Goal: Find contact information: Find contact information

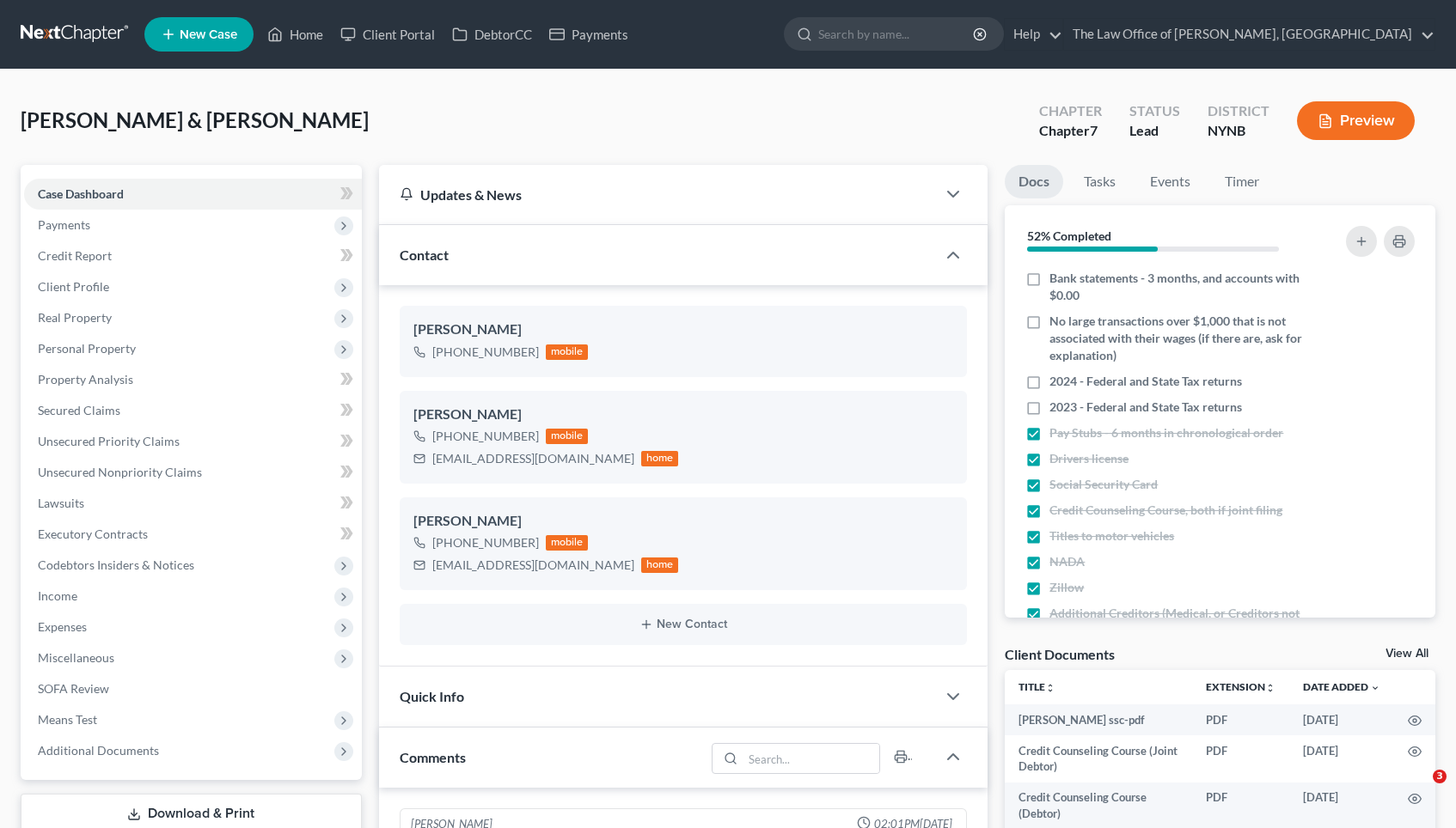
select select "0"
click at [301, 37] on link "Home" at bounding box center [294, 34] width 73 height 31
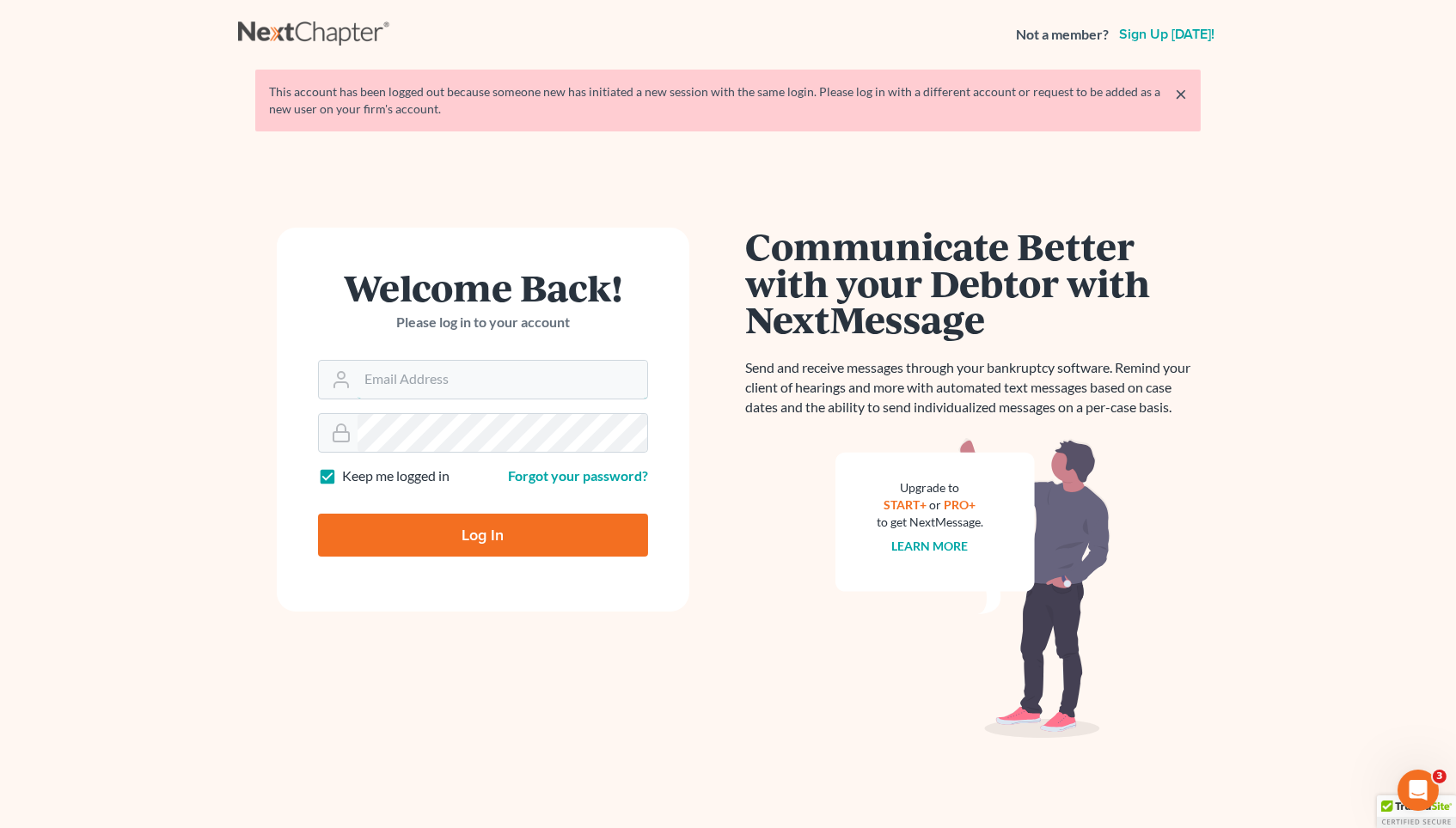
type input "[EMAIL_ADDRESS][DOMAIN_NAME]"
click at [483, 532] on input "Log In" at bounding box center [482, 535] width 330 height 43
type input "Thinking..."
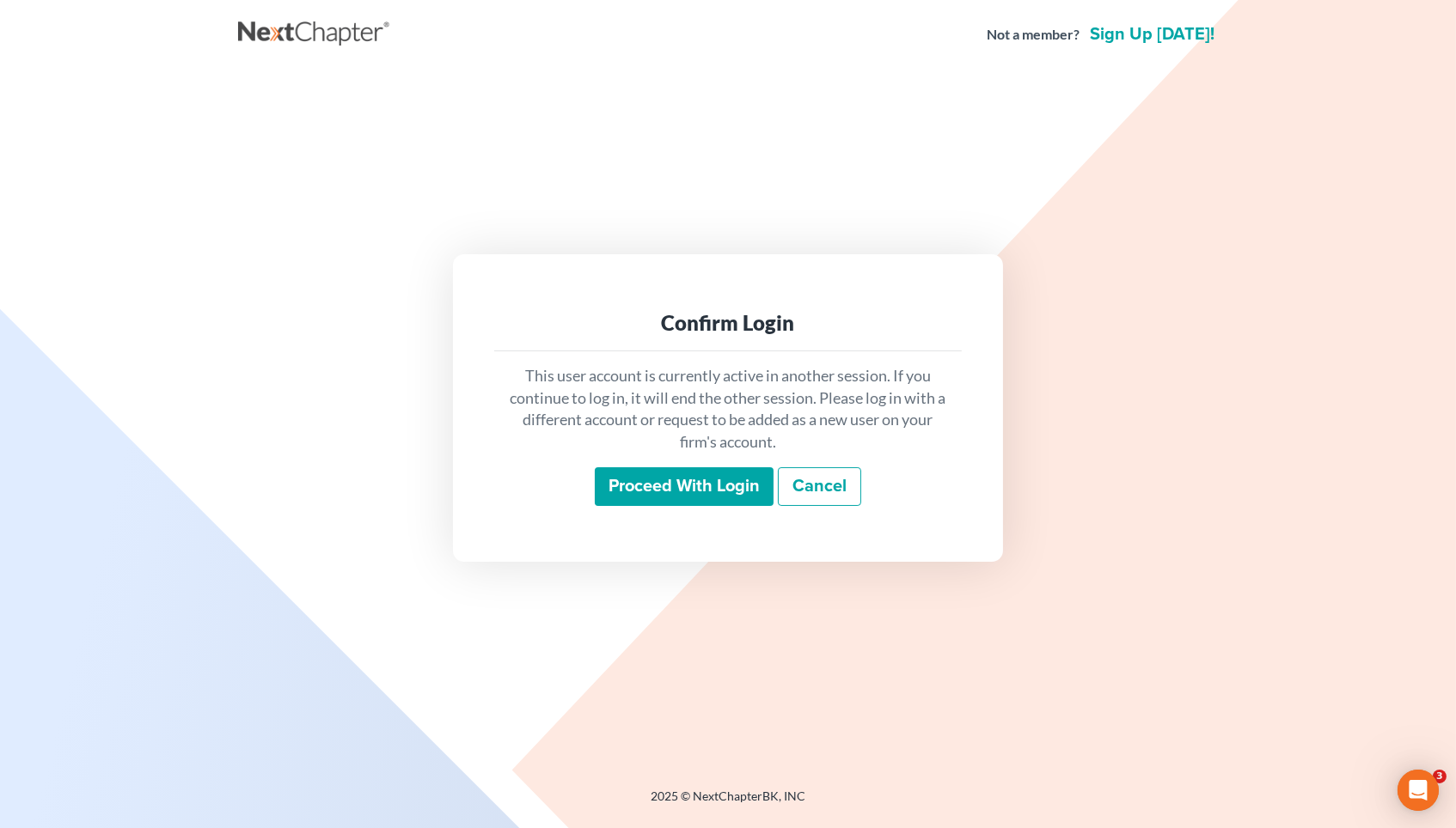
click at [663, 501] on input "Proceed with login" at bounding box center [684, 487] width 179 height 39
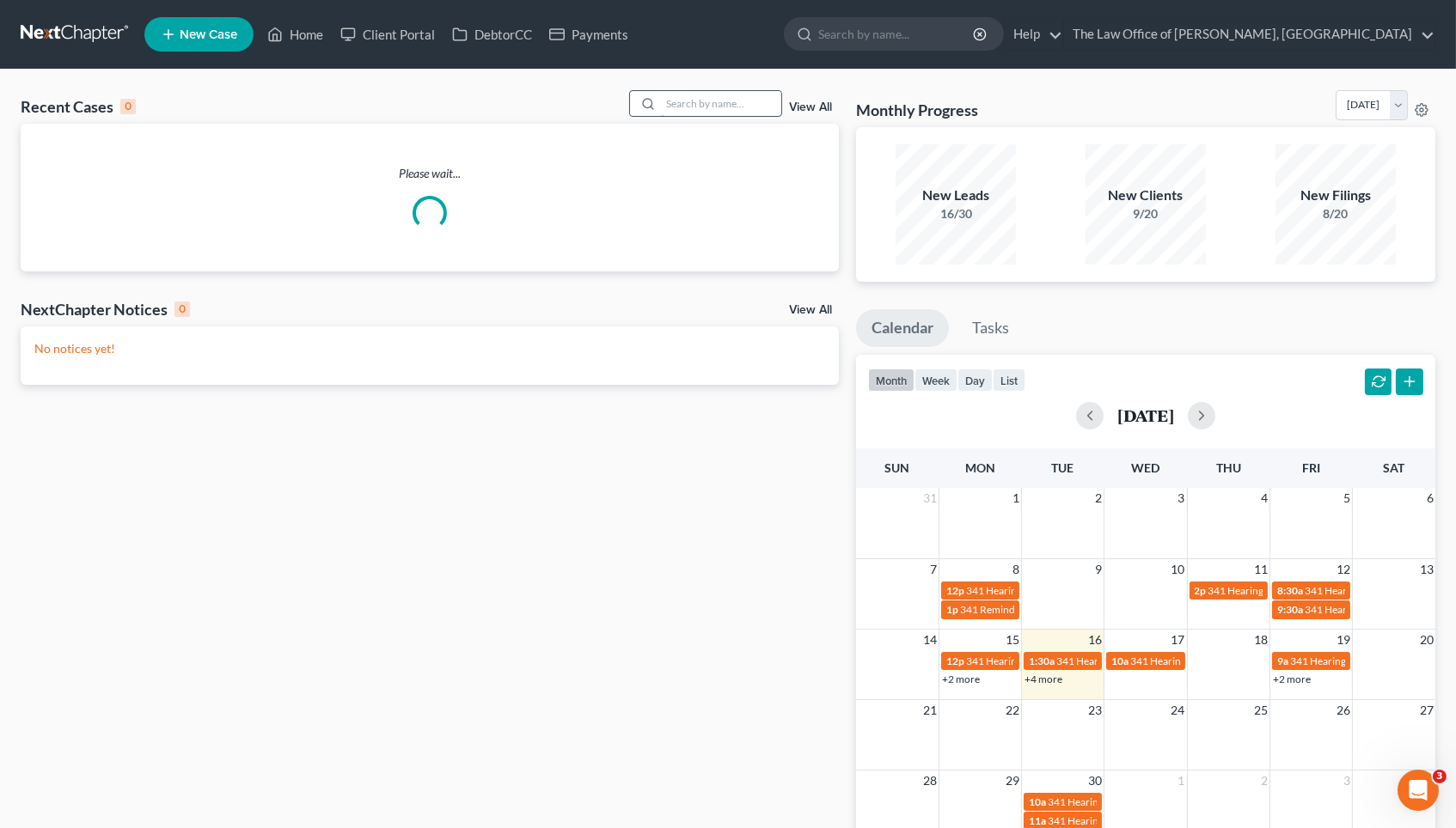
click at [679, 105] on input "search" at bounding box center [721, 103] width 120 height 24
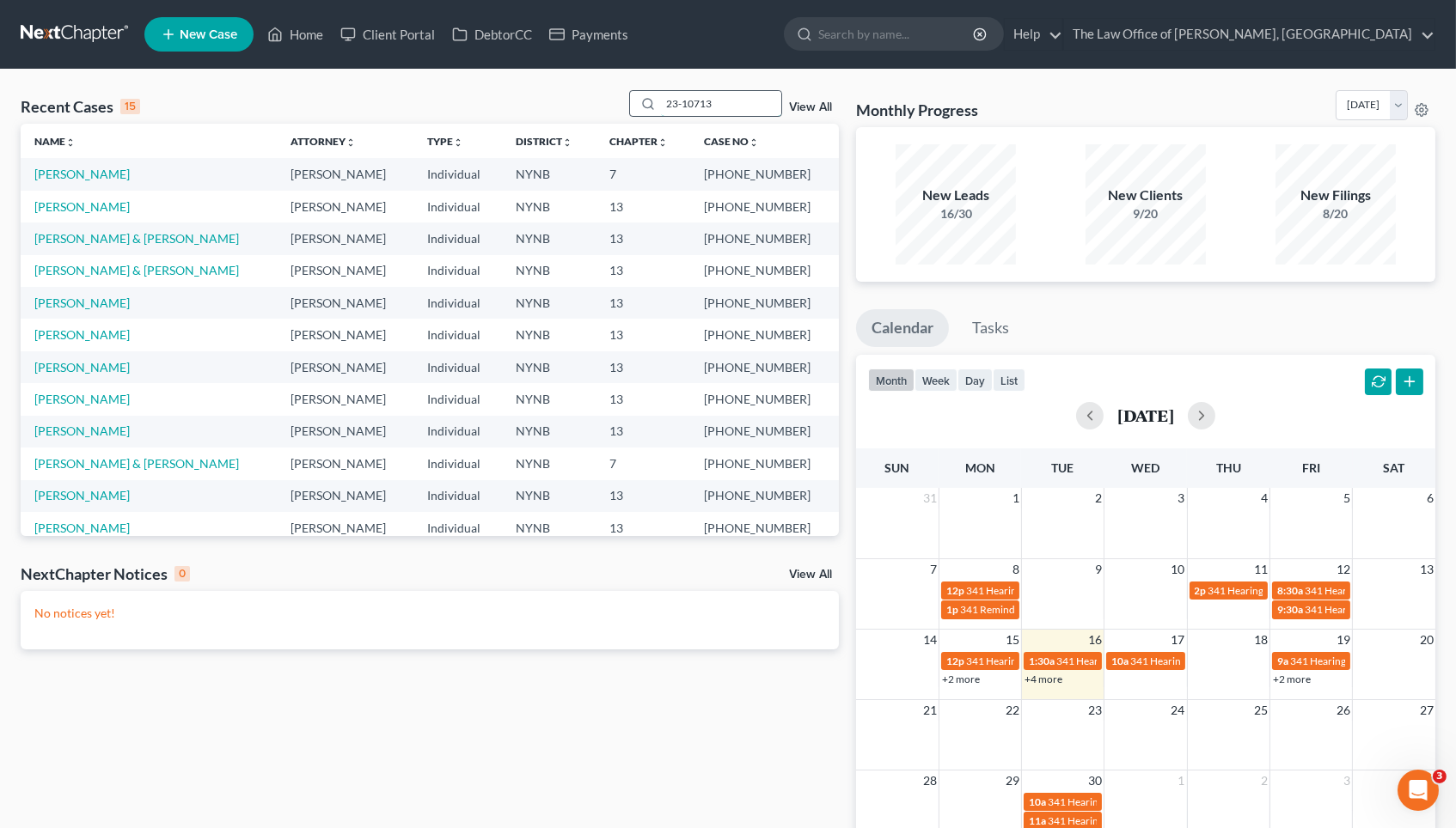
type input "23-10713"
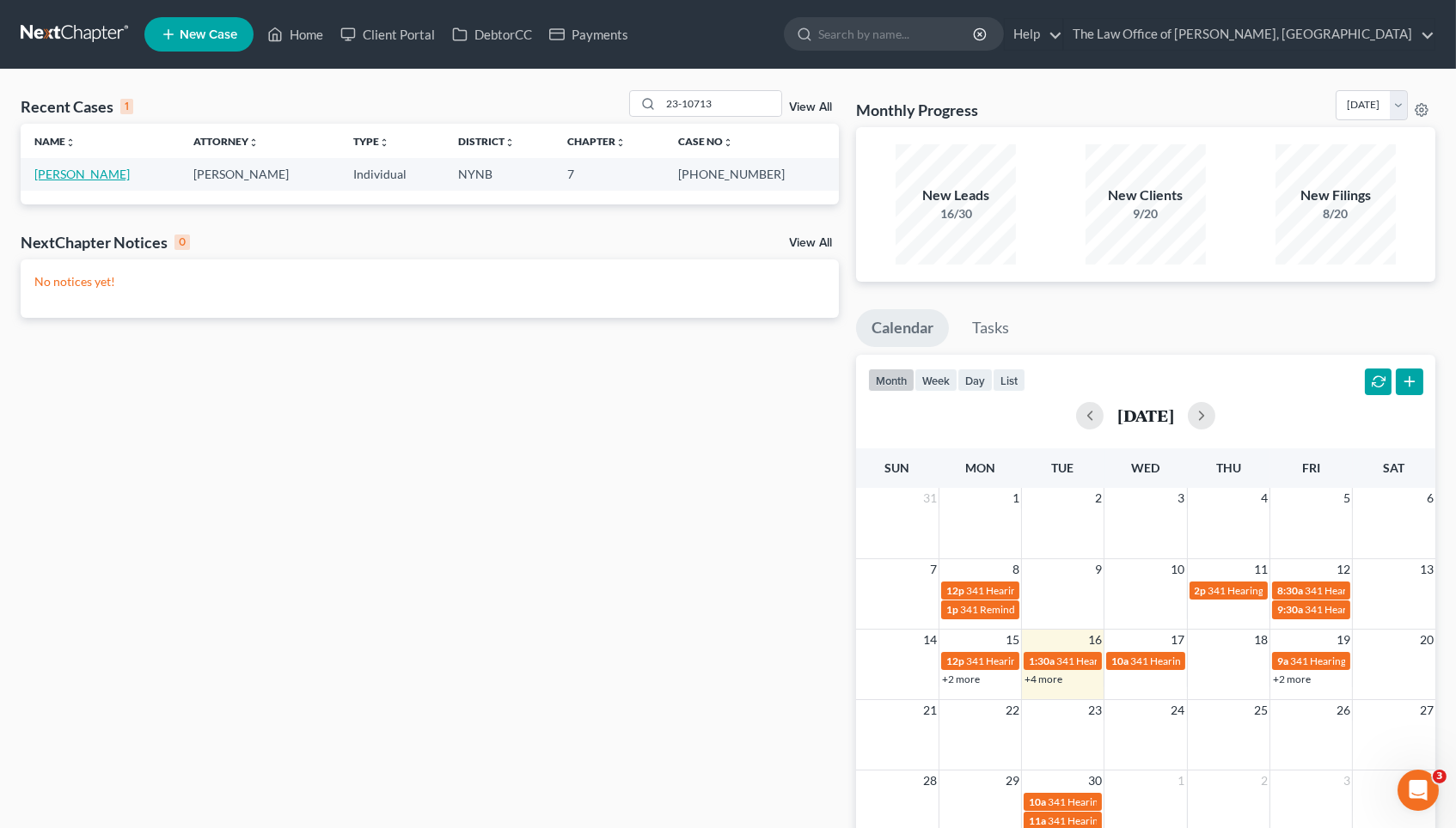
click at [60, 175] on link "[PERSON_NAME]" at bounding box center [82, 173] width 96 height 15
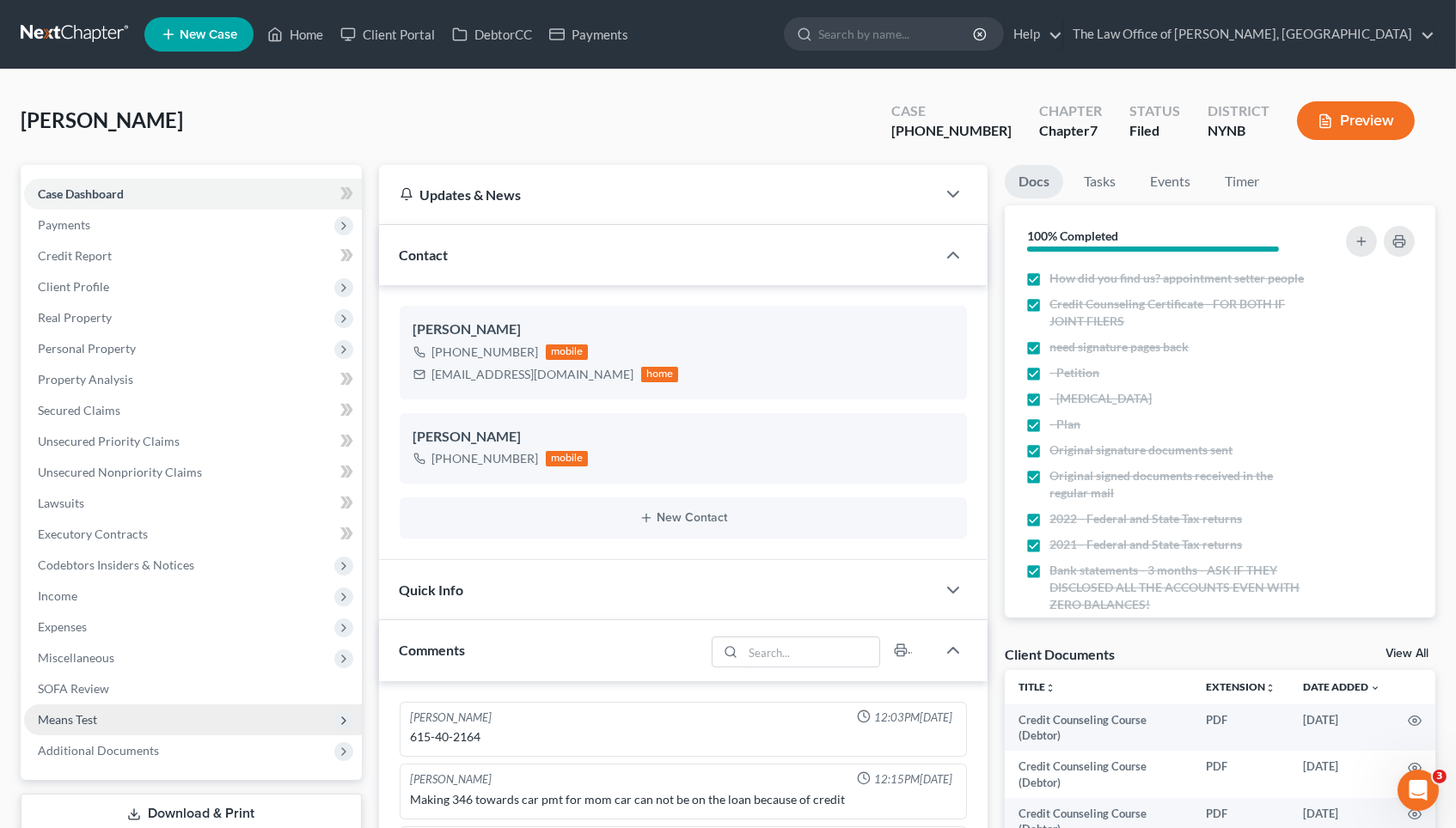
scroll to position [32, 0]
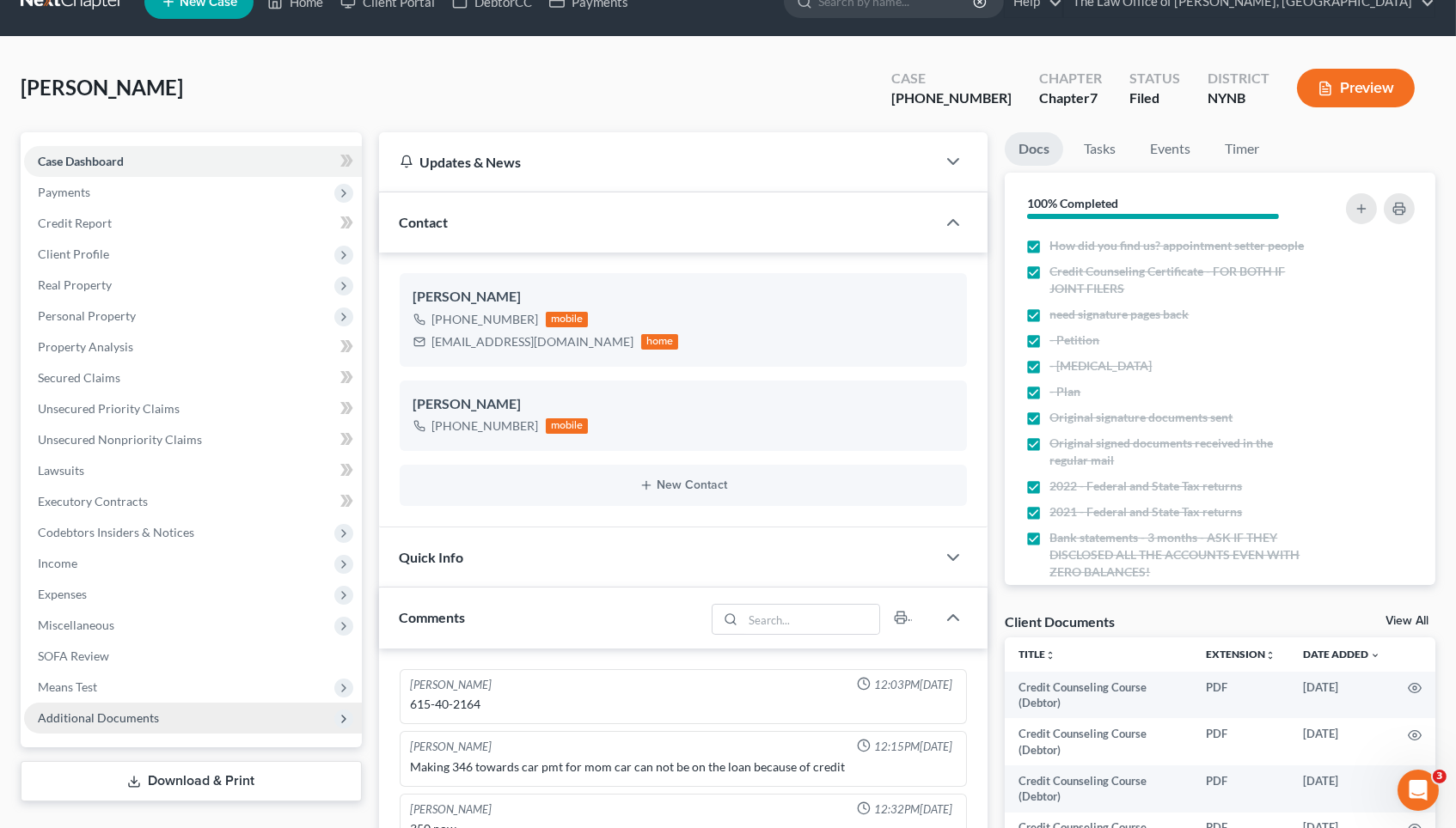
click at [135, 711] on span "Additional Documents" at bounding box center [99, 718] width 121 height 15
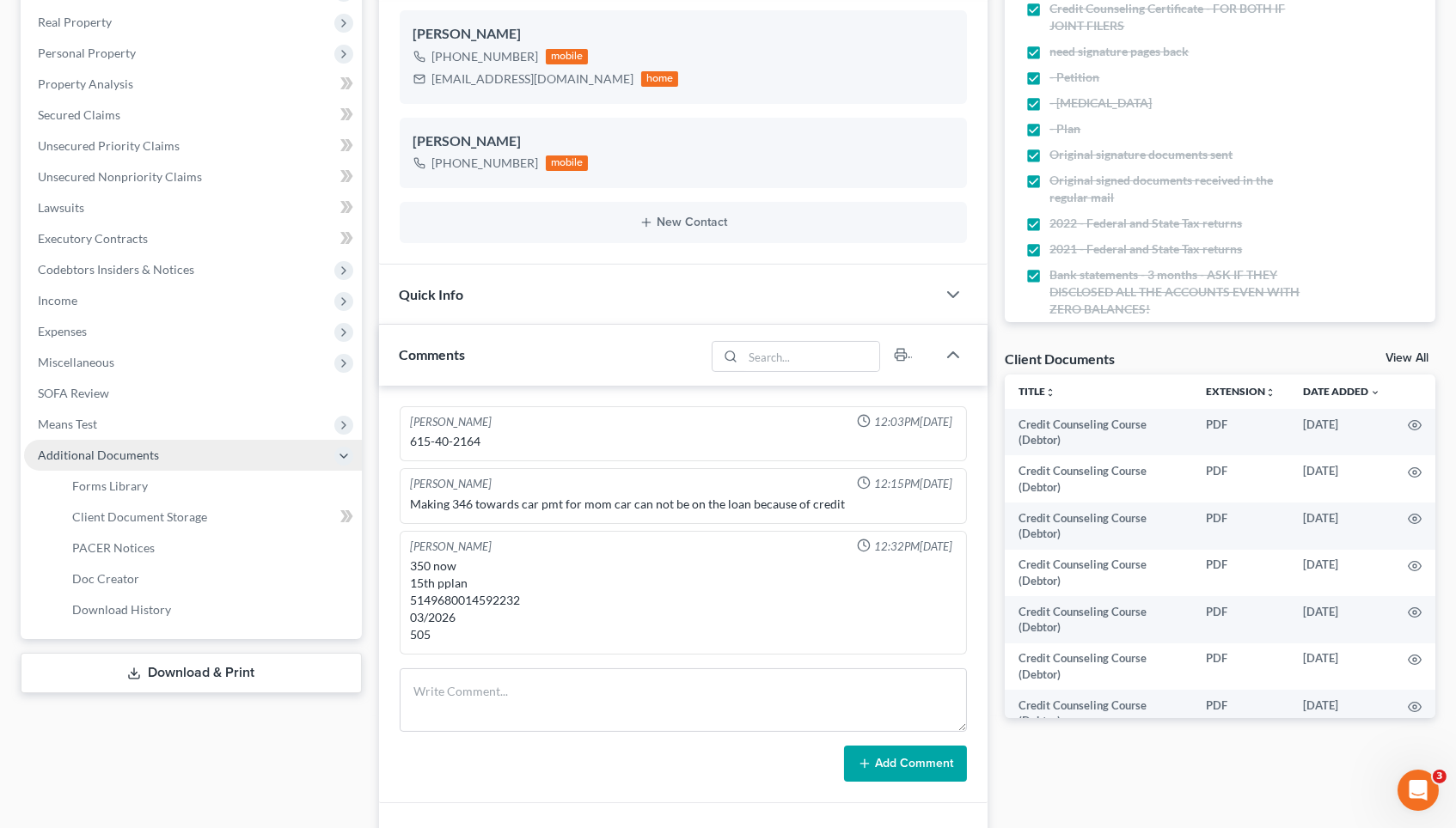
click at [152, 602] on span "Download History" at bounding box center [121, 609] width 99 height 15
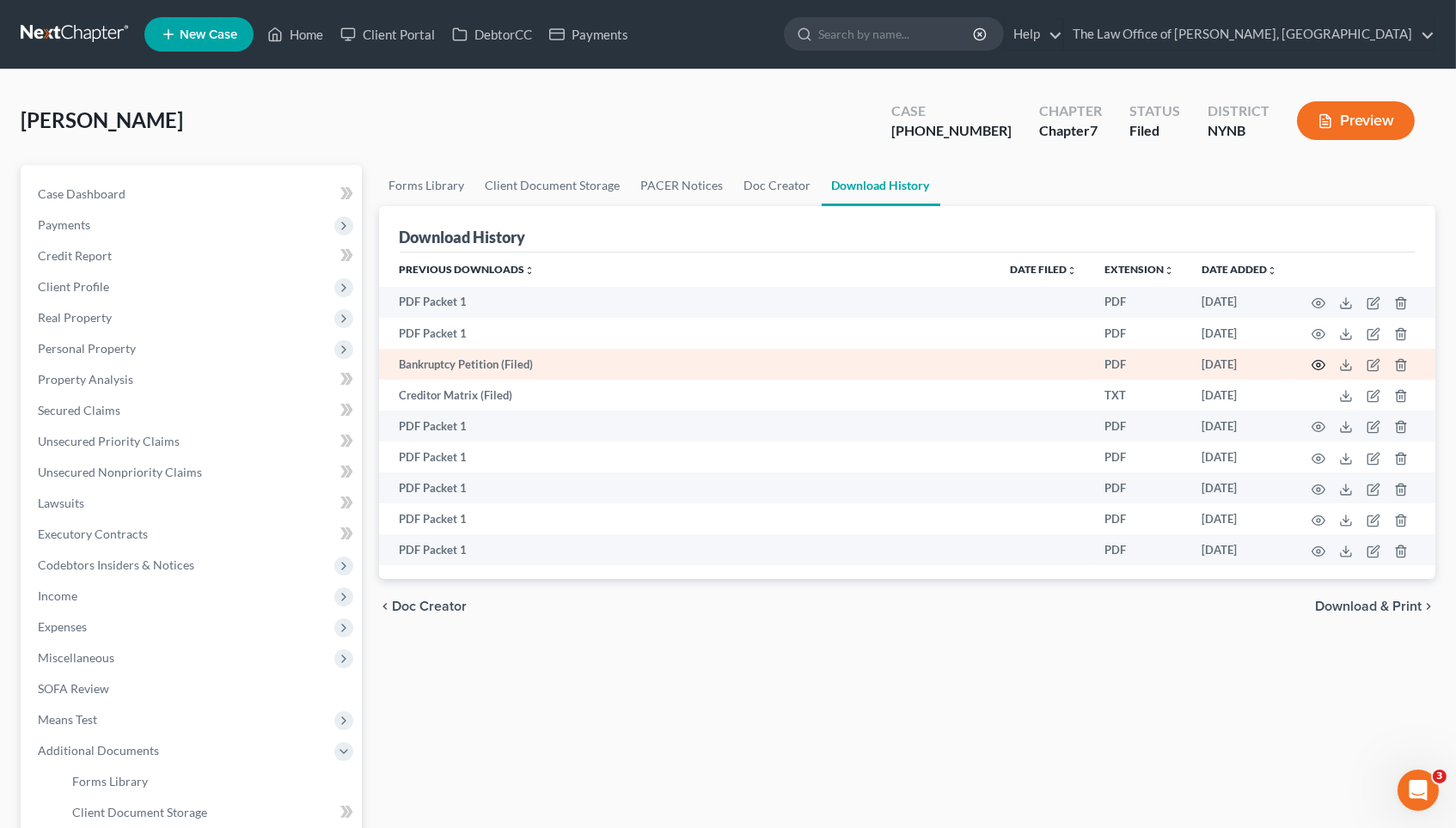
click at [1321, 365] on icon "button" at bounding box center [1318, 365] width 14 height 14
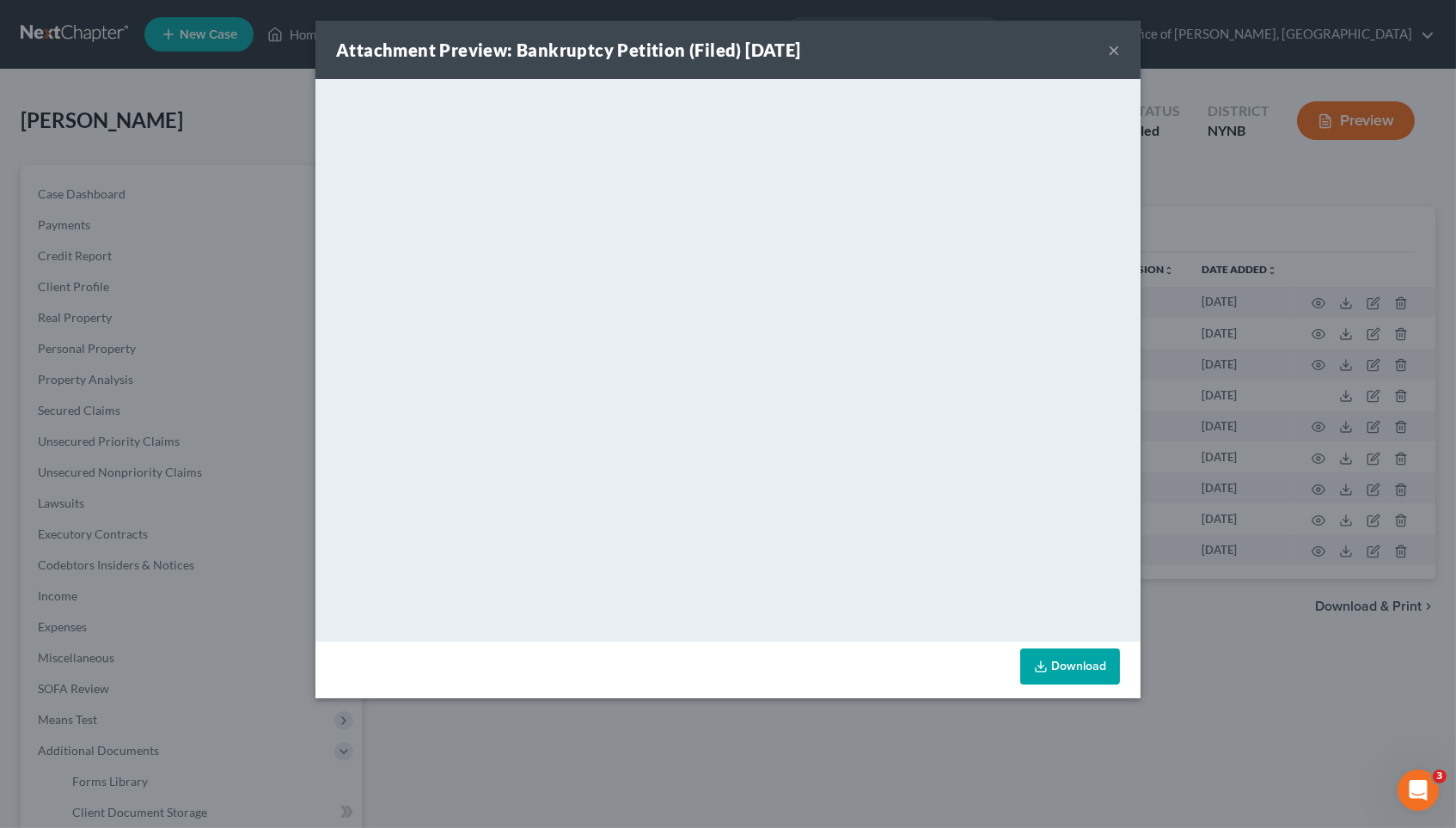
click at [1068, 662] on link "Download" at bounding box center [1070, 666] width 100 height 36
click at [205, 267] on div "Attachment Preview: Bankruptcy Petition (Filed) 07/18/2023 × <object ng-attr-da…" at bounding box center [728, 414] width 1456 height 828
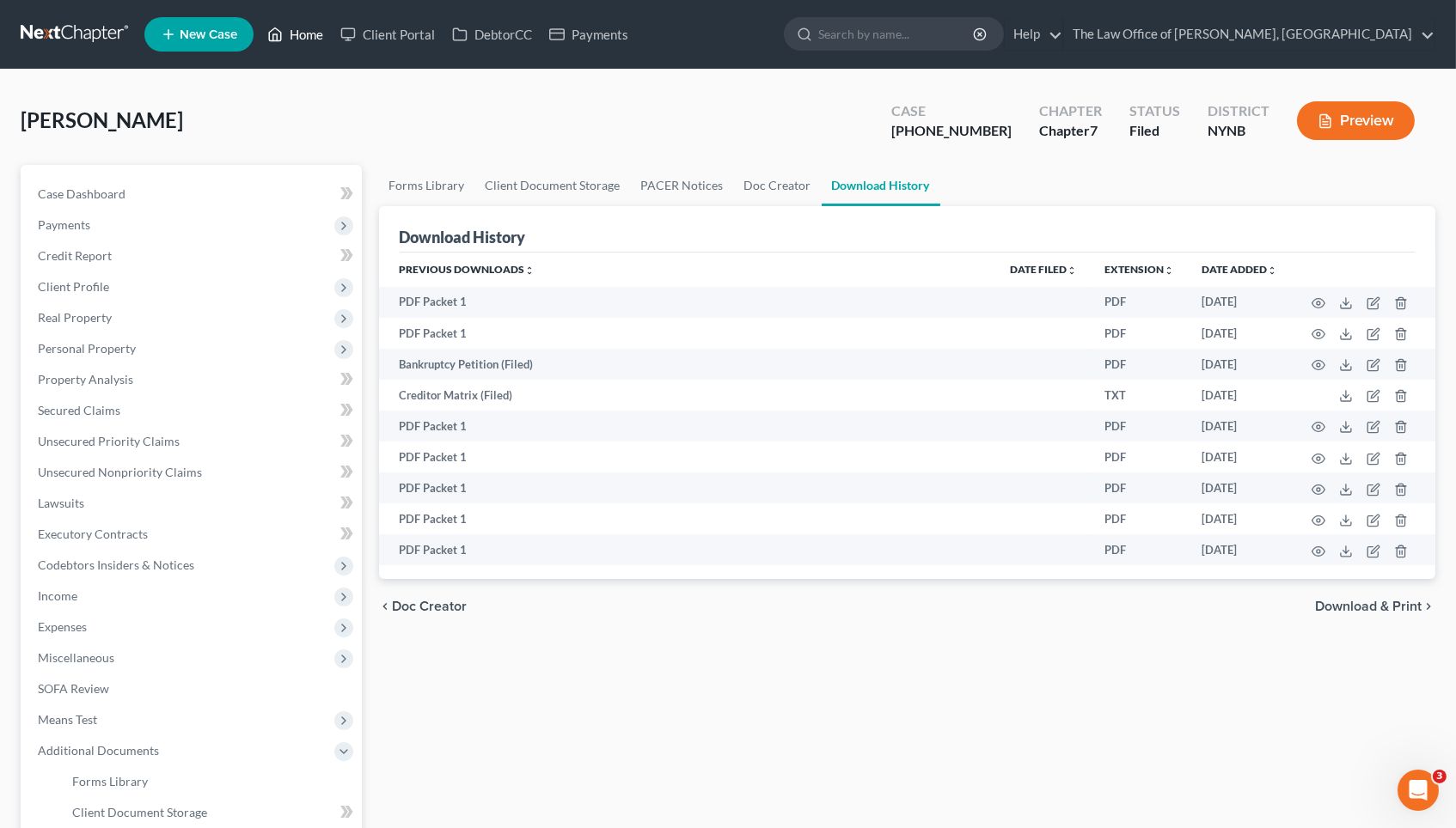
click at [287, 40] on link "Home" at bounding box center [294, 34] width 73 height 31
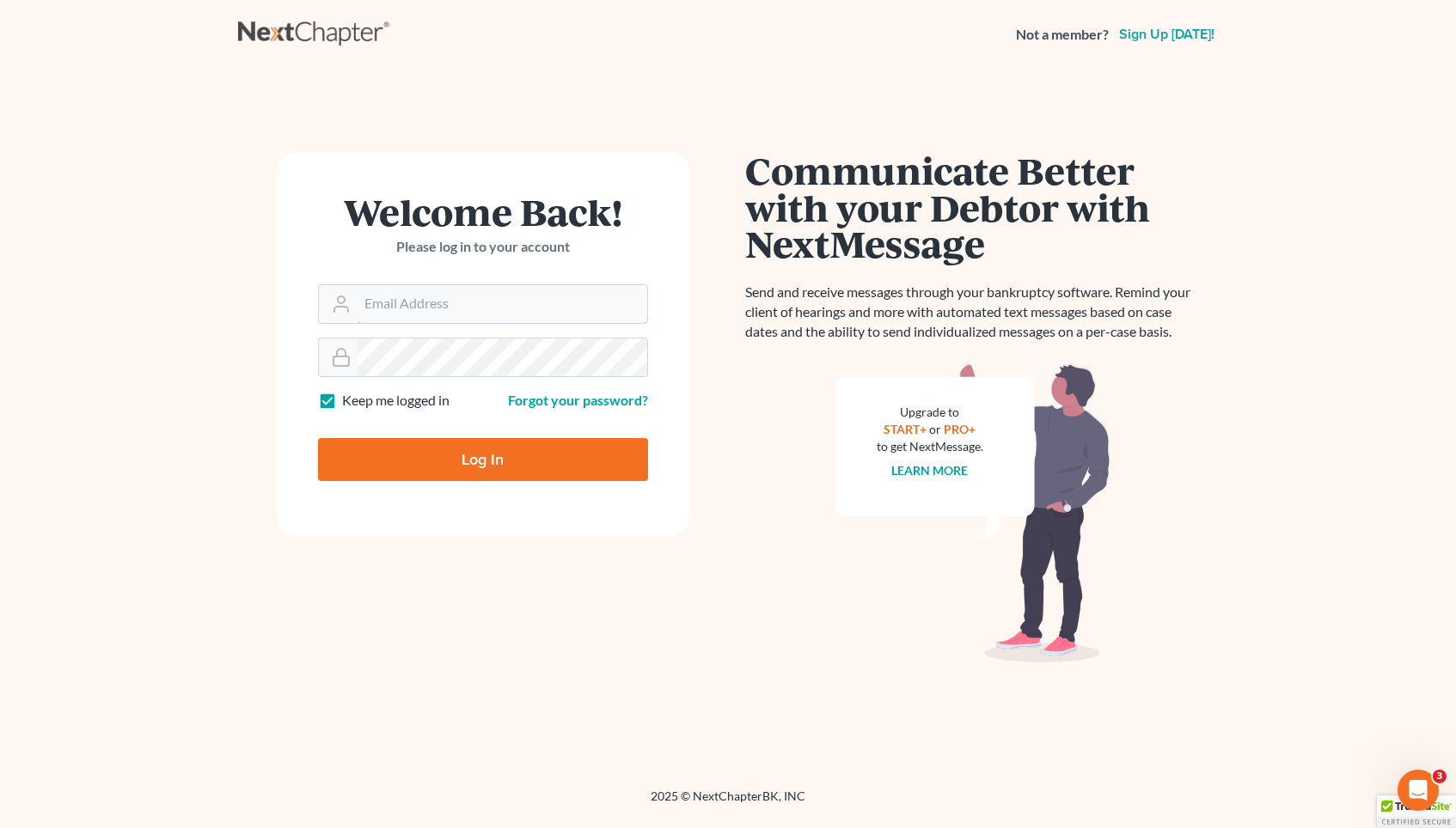
type input "[EMAIL_ADDRESS][DOMAIN_NAME]"
click at [483, 458] on input "Log In" at bounding box center [482, 459] width 330 height 43
type input "Thinking..."
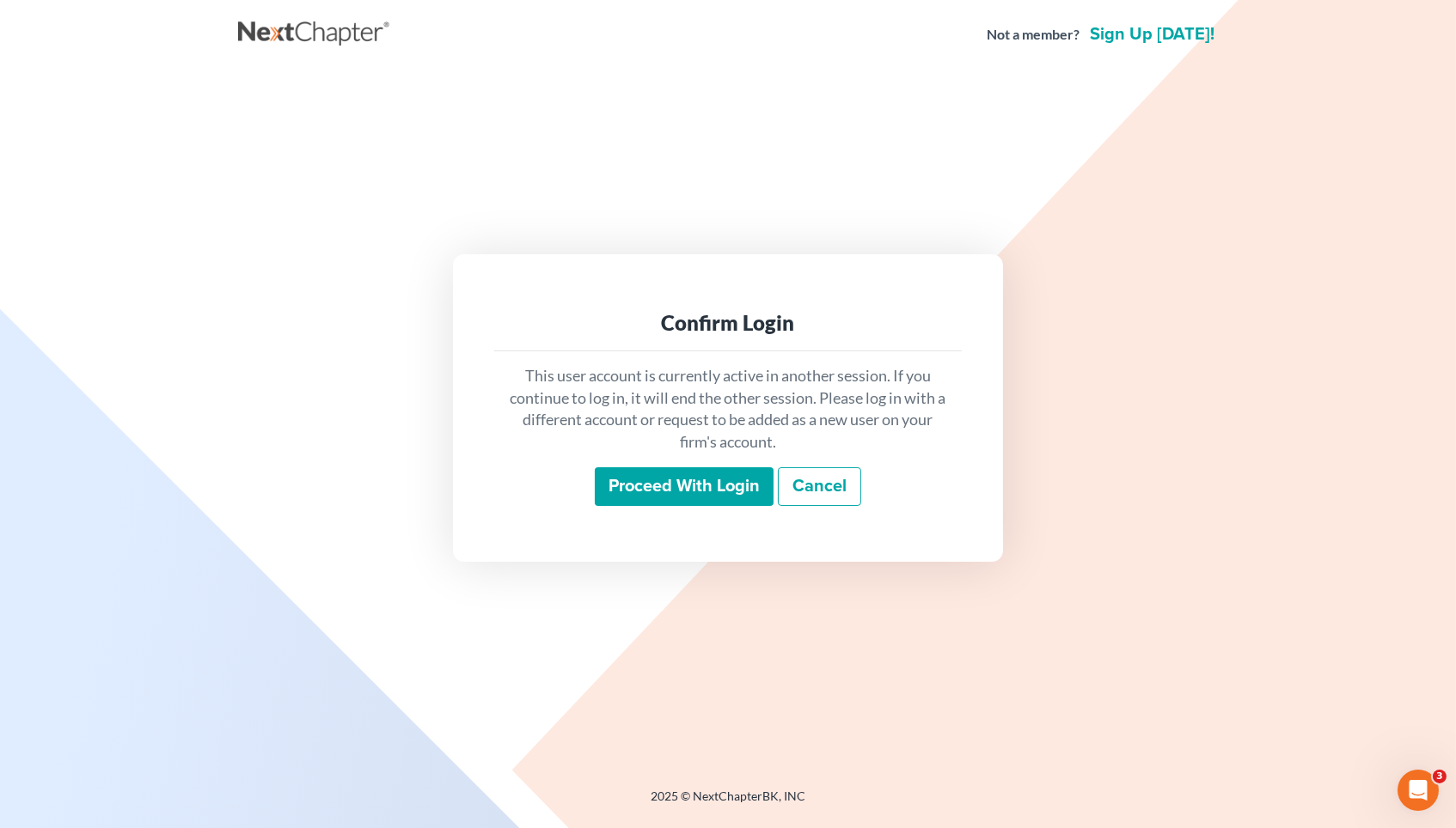
click at [663, 478] on input "Proceed with login" at bounding box center [684, 487] width 179 height 39
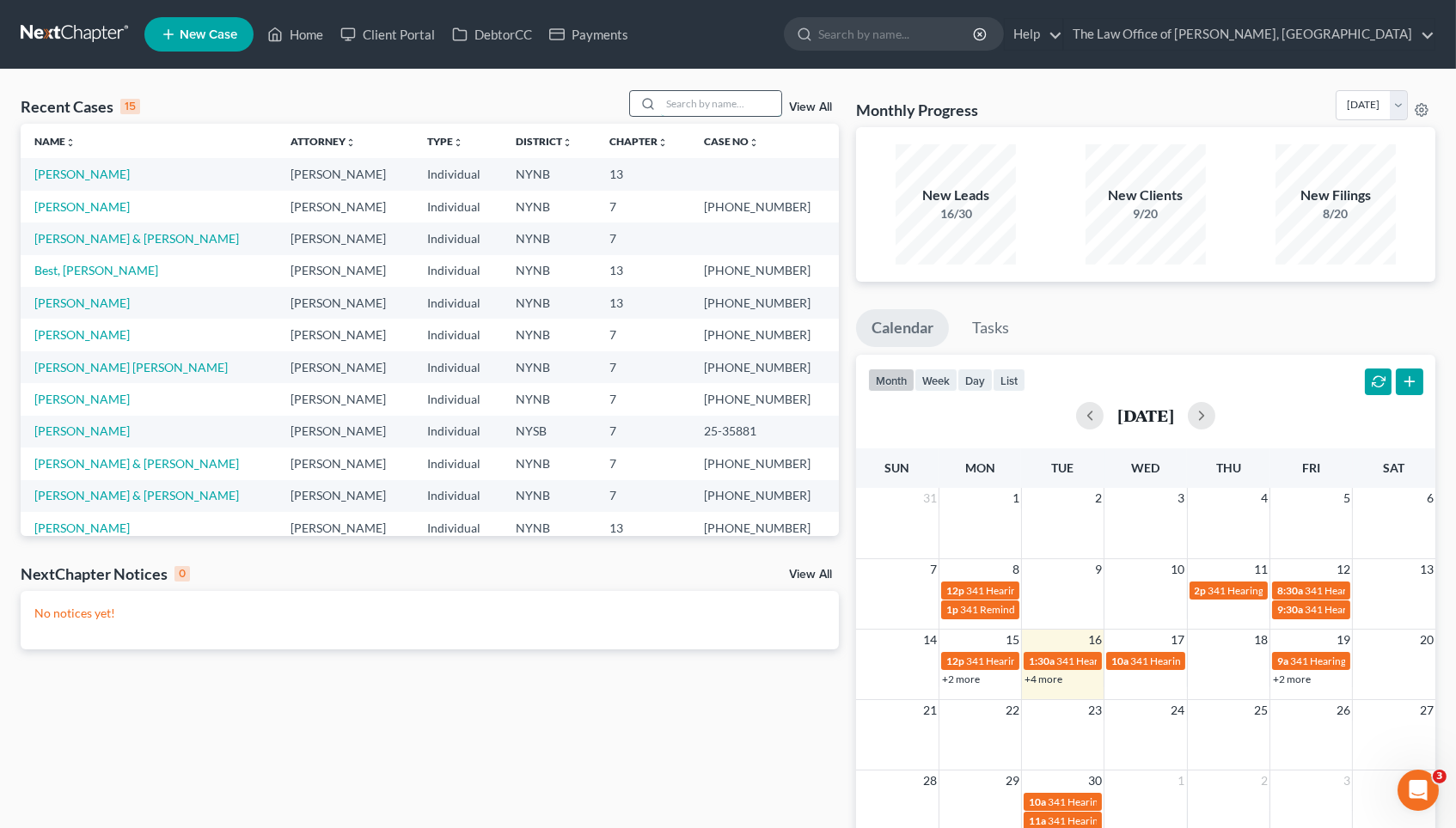
click at [724, 108] on input "search" at bounding box center [721, 103] width 120 height 24
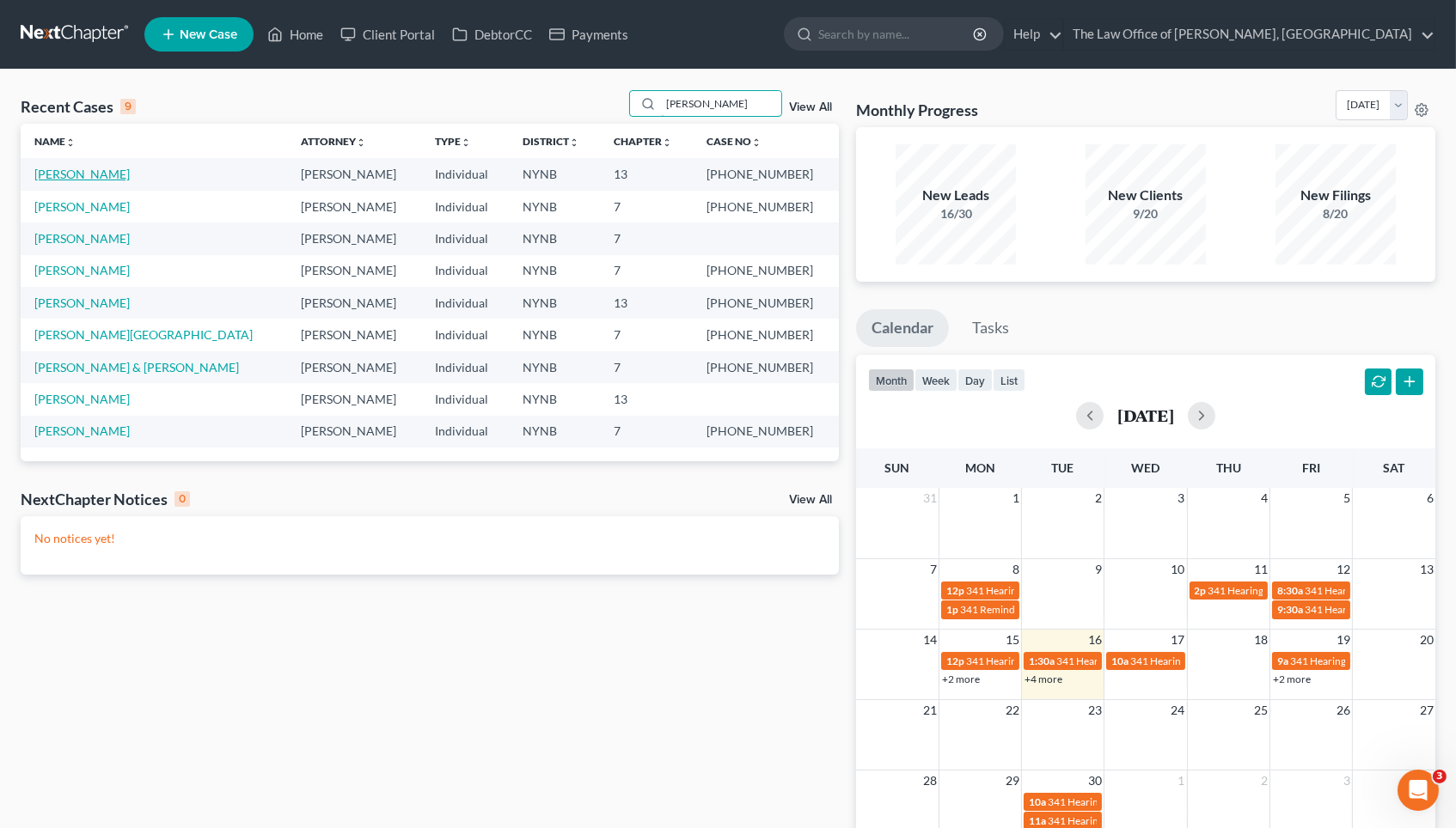
type input "[PERSON_NAME]"
click at [96, 173] on link "[PERSON_NAME]" at bounding box center [82, 173] width 96 height 15
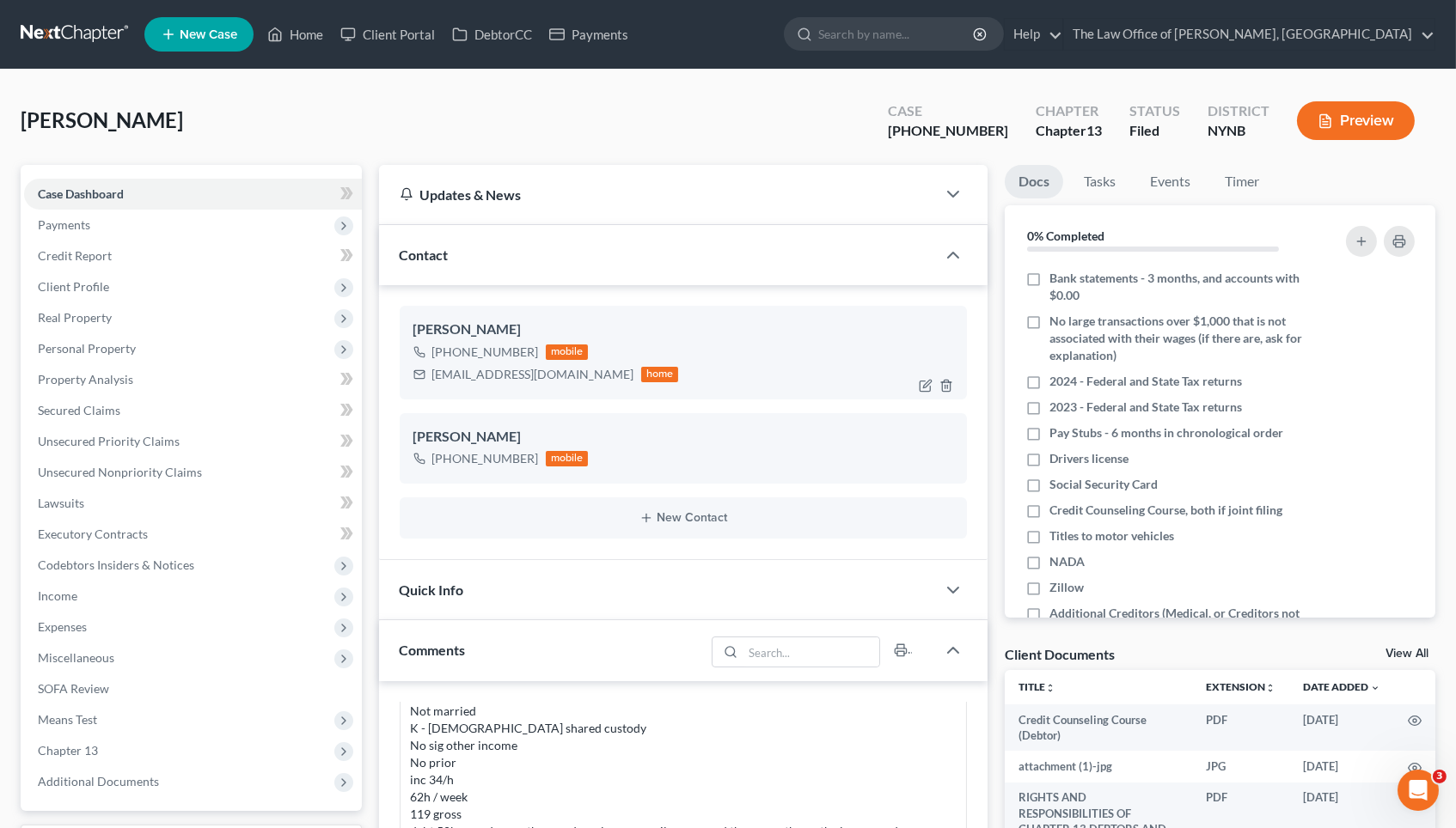
scroll to position [960, 0]
click at [474, 377] on div "[EMAIL_ADDRESS][DOMAIN_NAME]" at bounding box center [533, 374] width 201 height 18
copy div "[EMAIL_ADDRESS][DOMAIN_NAME]"
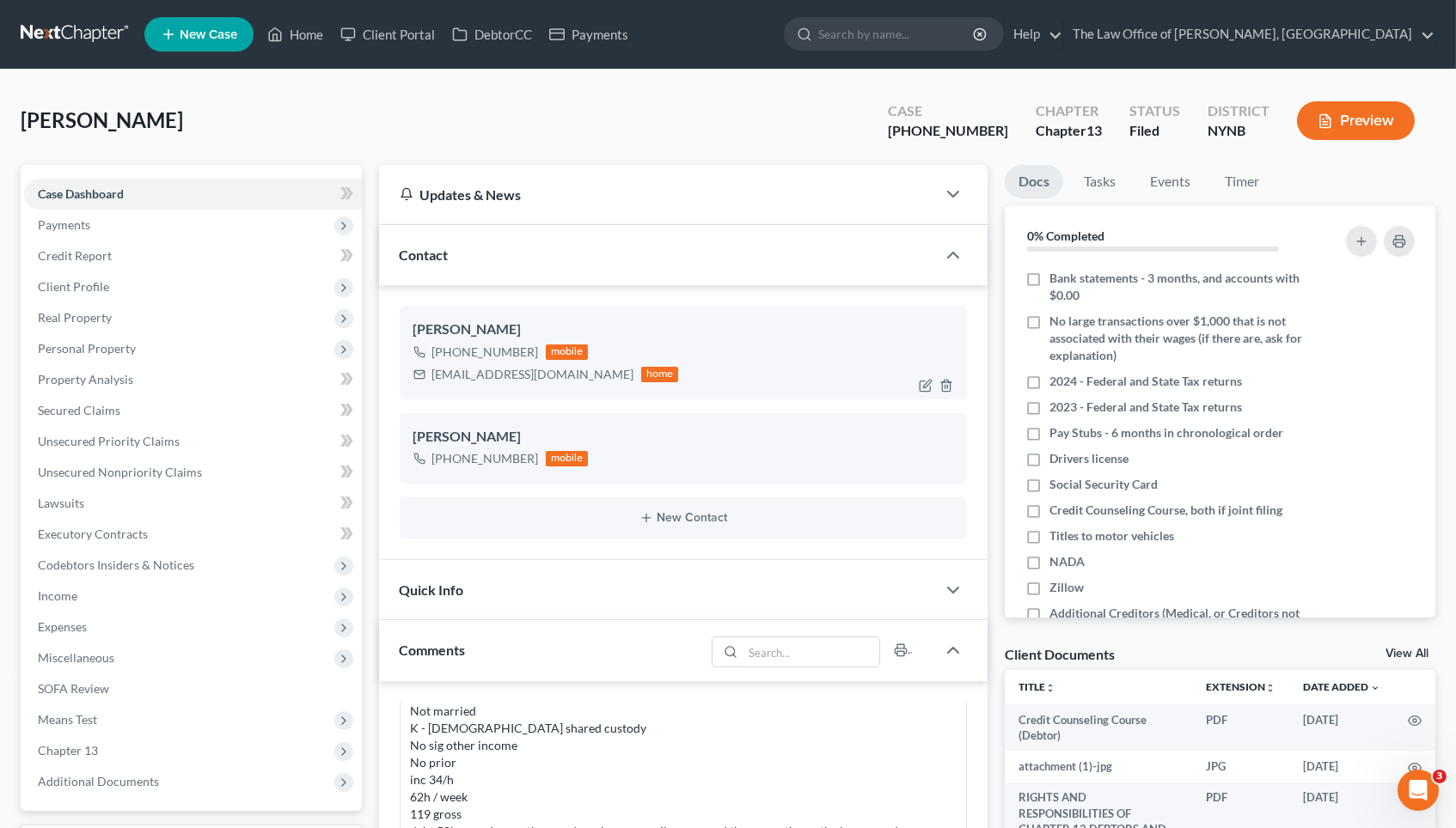
click at [463, 348] on div "[PHONE_NUMBER]" at bounding box center [485, 352] width 107 height 18
copy div "[PHONE_NUMBER]"
click at [131, 279] on span "Client Profile" at bounding box center [193, 287] width 337 height 31
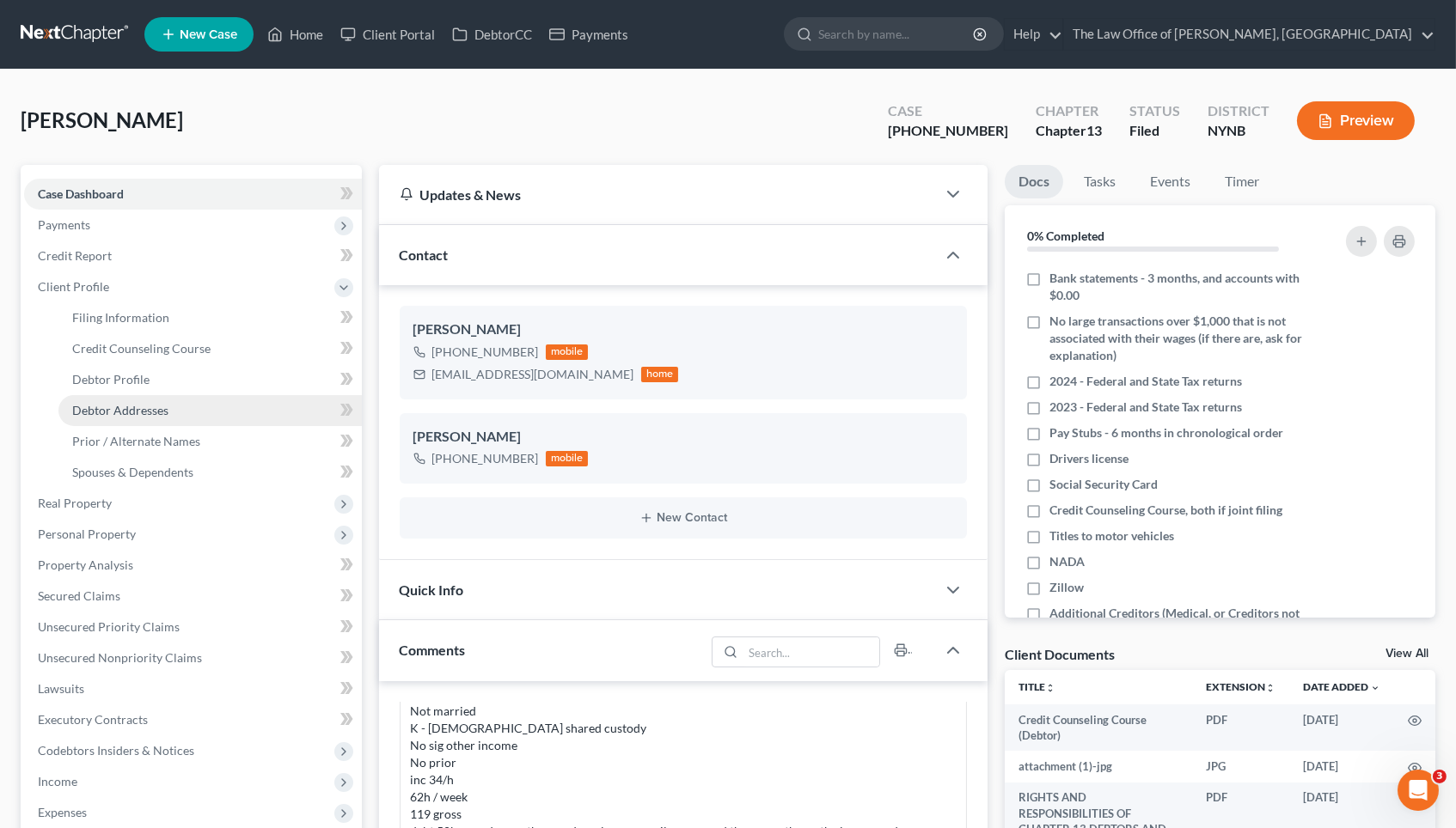
click at [145, 409] on span "Debtor Addresses" at bounding box center [120, 410] width 96 height 15
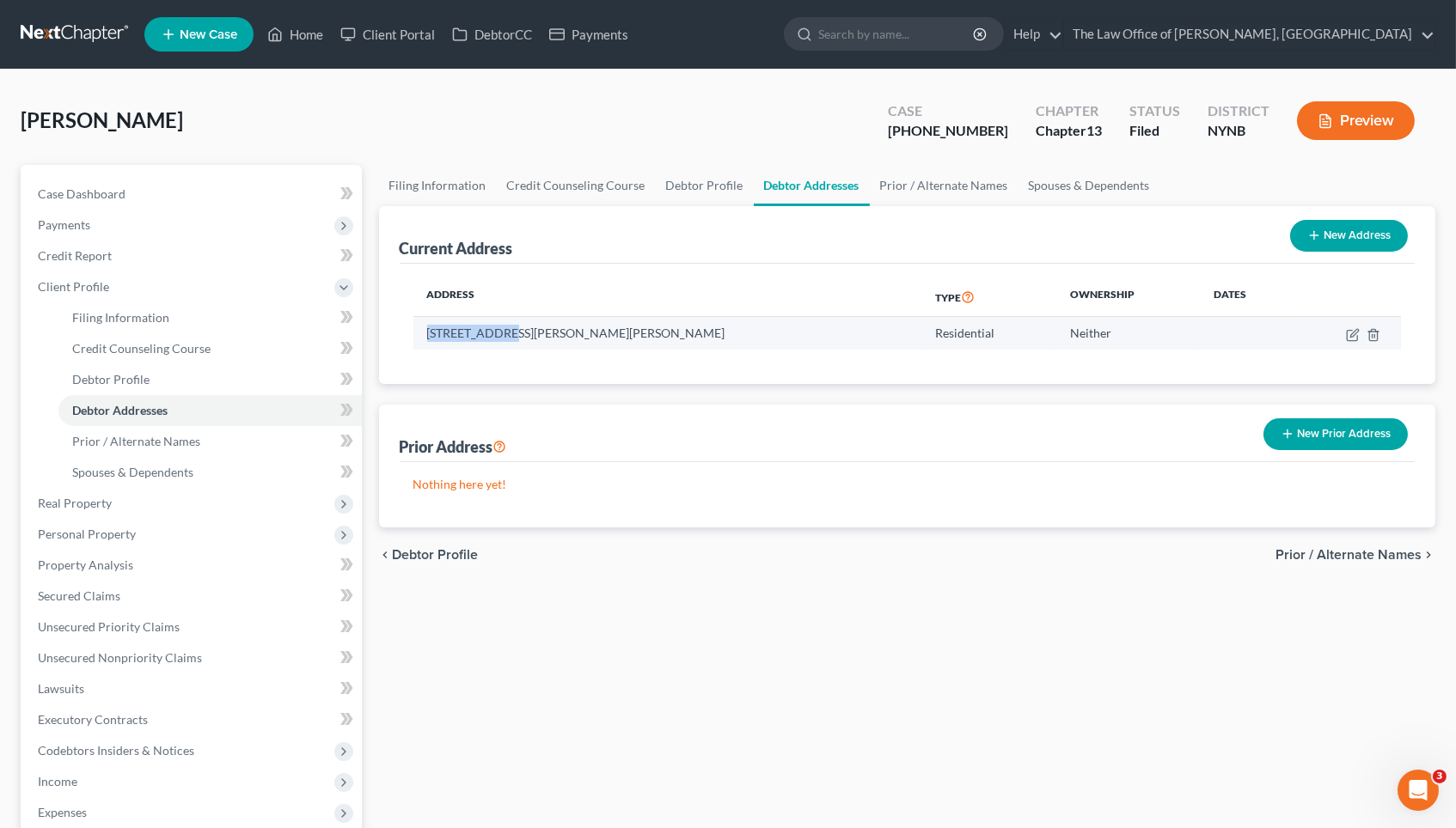
drag, startPoint x: 507, startPoint y: 332, endPoint x: 415, endPoint y: 336, distance: 92.1
click at [415, 336] on td "[STREET_ADDRESS][PERSON_NAME][PERSON_NAME]" at bounding box center [667, 332] width 507 height 32
copy td "[STREET_ADDRESS][PERSON_NAME]"
drag, startPoint x: 526, startPoint y: 333, endPoint x: 588, endPoint y: 334, distance: 62.0
click at [588, 334] on td "[STREET_ADDRESS][PERSON_NAME][PERSON_NAME]" at bounding box center [667, 332] width 507 height 32
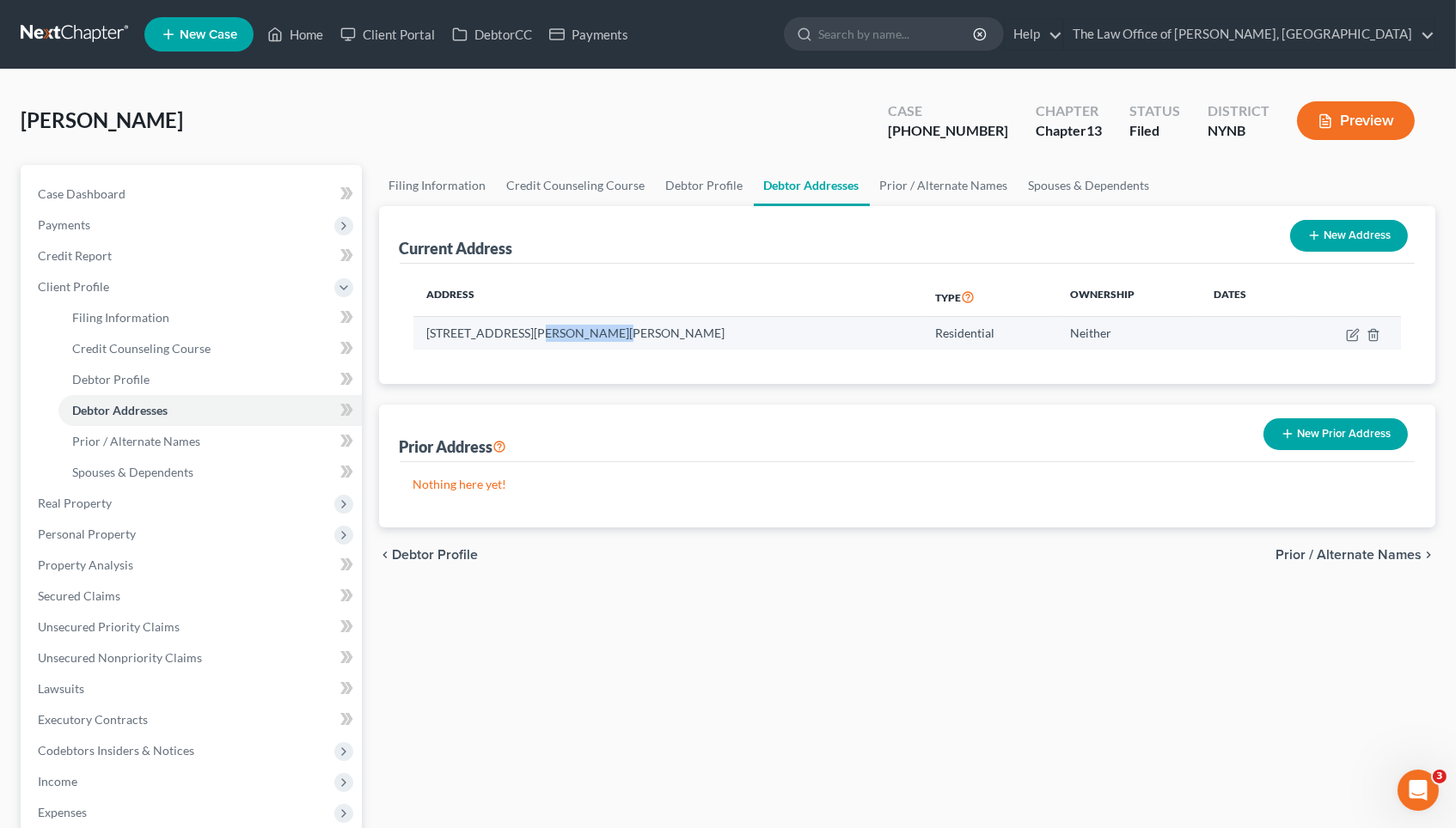
copy td "[PERSON_NAME][GEOGRAPHIC_DATA]"
click at [632, 329] on td "[STREET_ADDRESS][PERSON_NAME][PERSON_NAME]" at bounding box center [667, 332] width 507 height 32
copy td "12065"
